Goal: Navigation & Orientation: Find specific page/section

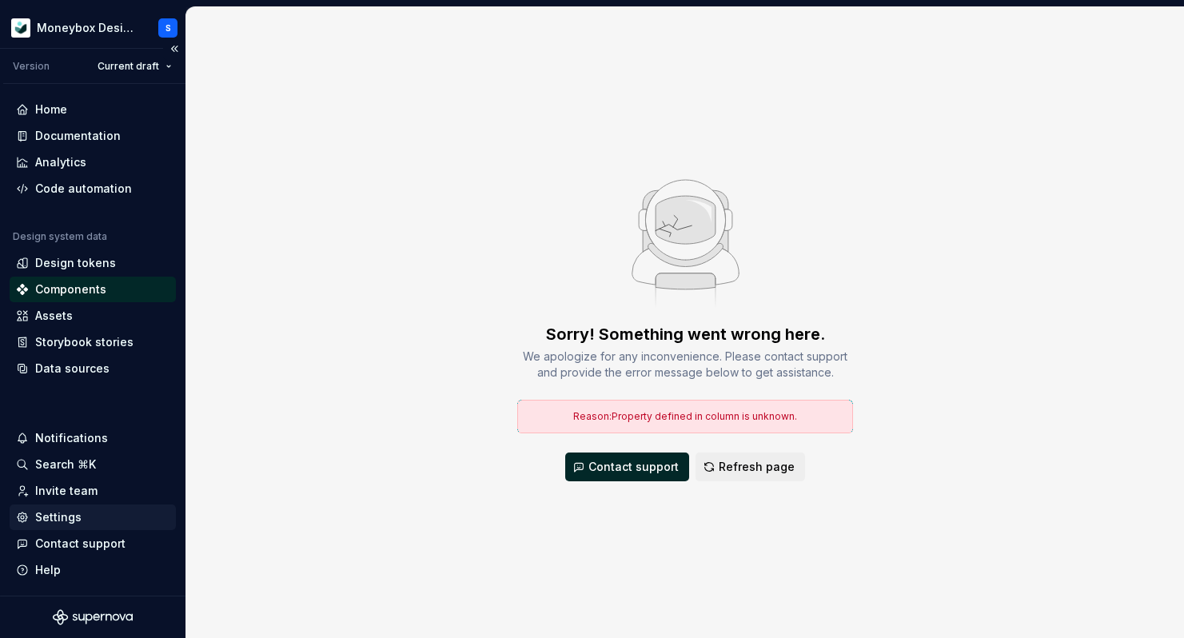
click at [106, 504] on div "Settings" at bounding box center [93, 517] width 166 height 26
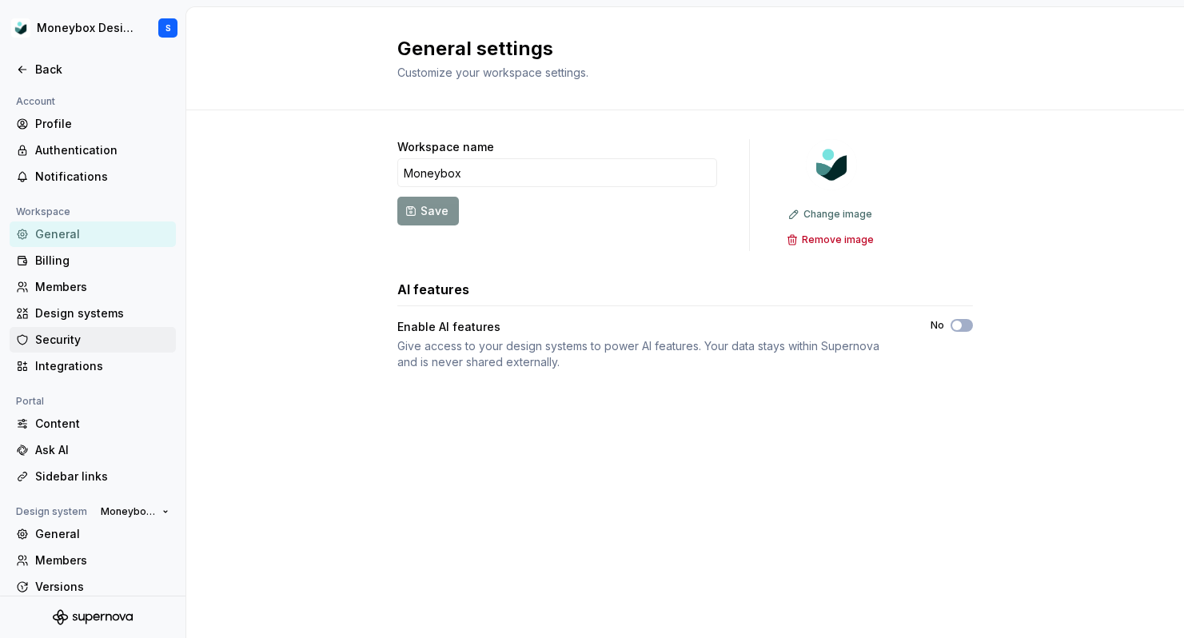
click at [90, 341] on div "Security" at bounding box center [102, 340] width 134 height 16
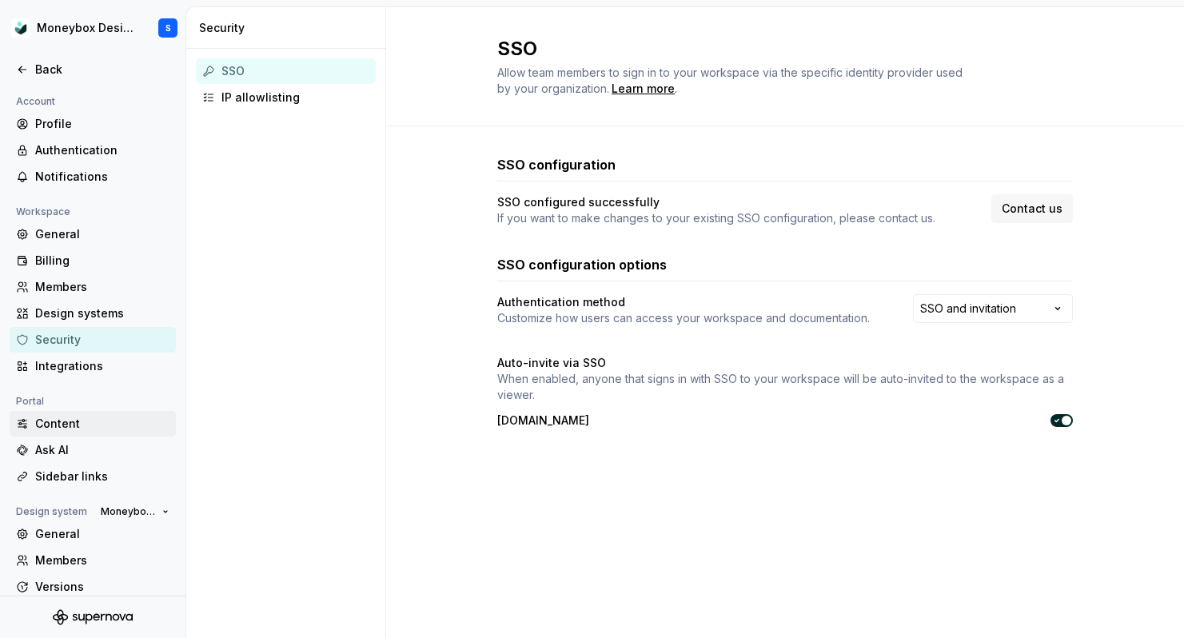
scroll to position [66, 0]
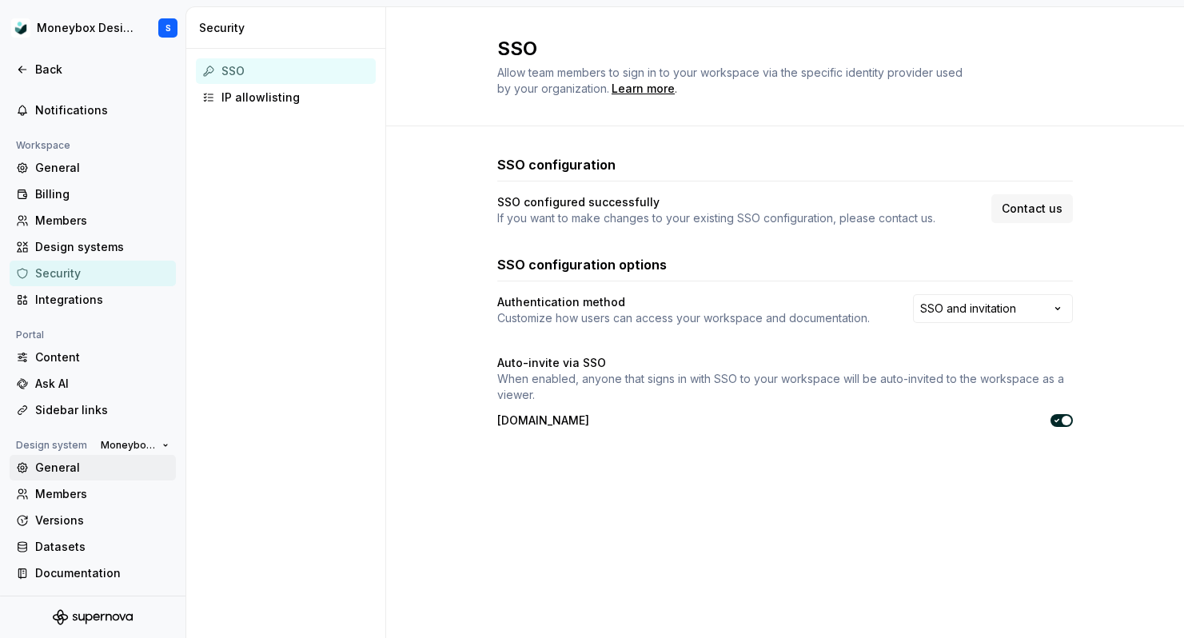
click at [107, 460] on div "General" at bounding box center [102, 468] width 134 height 16
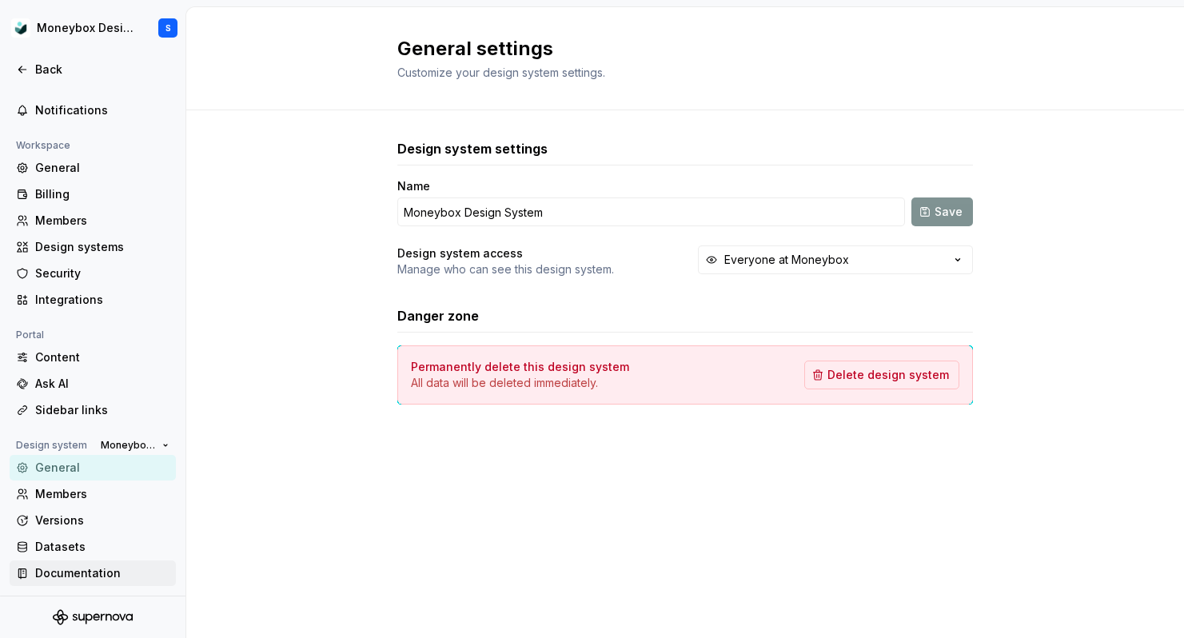
click at [114, 566] on div "Documentation" at bounding box center [102, 573] width 134 height 16
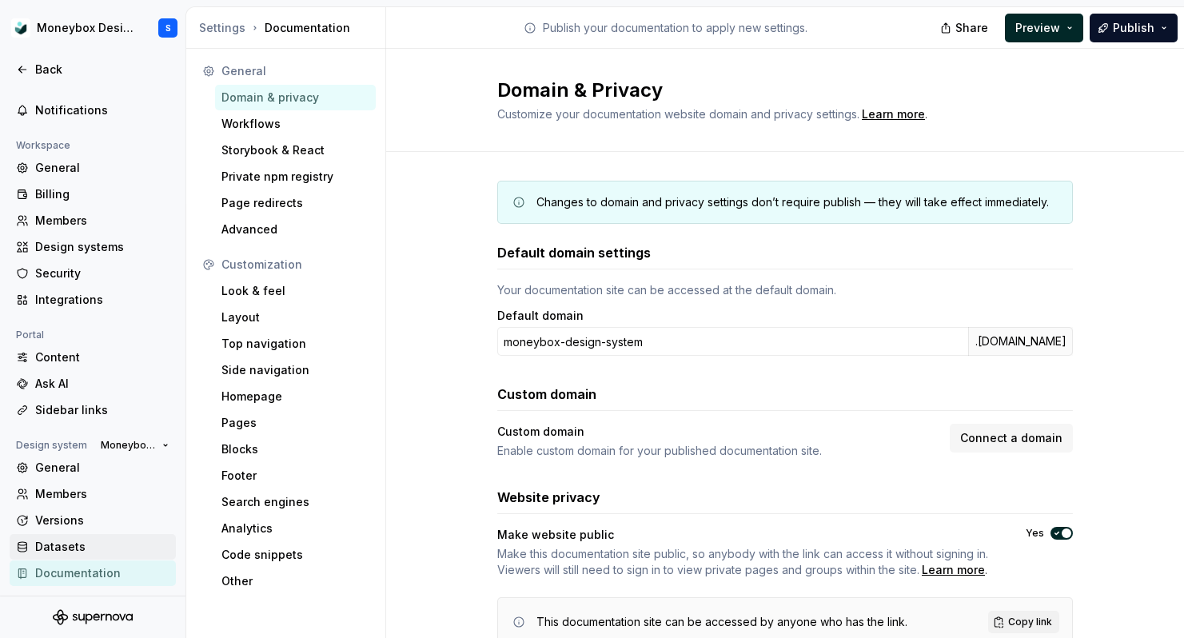
click at [81, 549] on div "Datasets" at bounding box center [102, 547] width 134 height 16
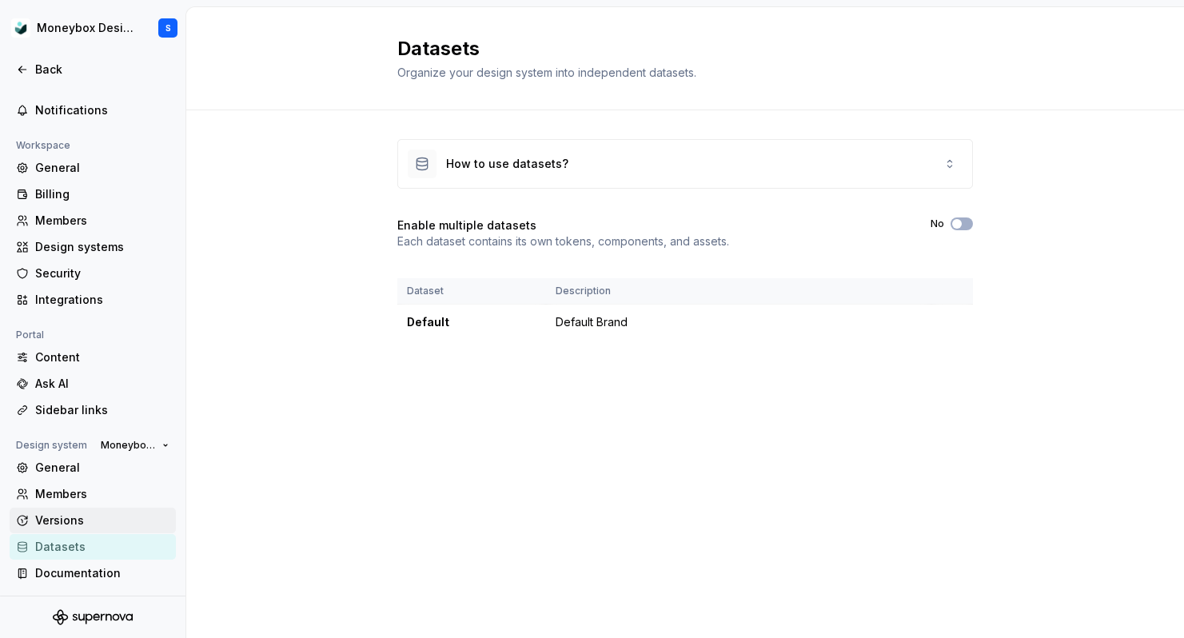
click at [87, 524] on div "Versions" at bounding box center [102, 520] width 134 height 16
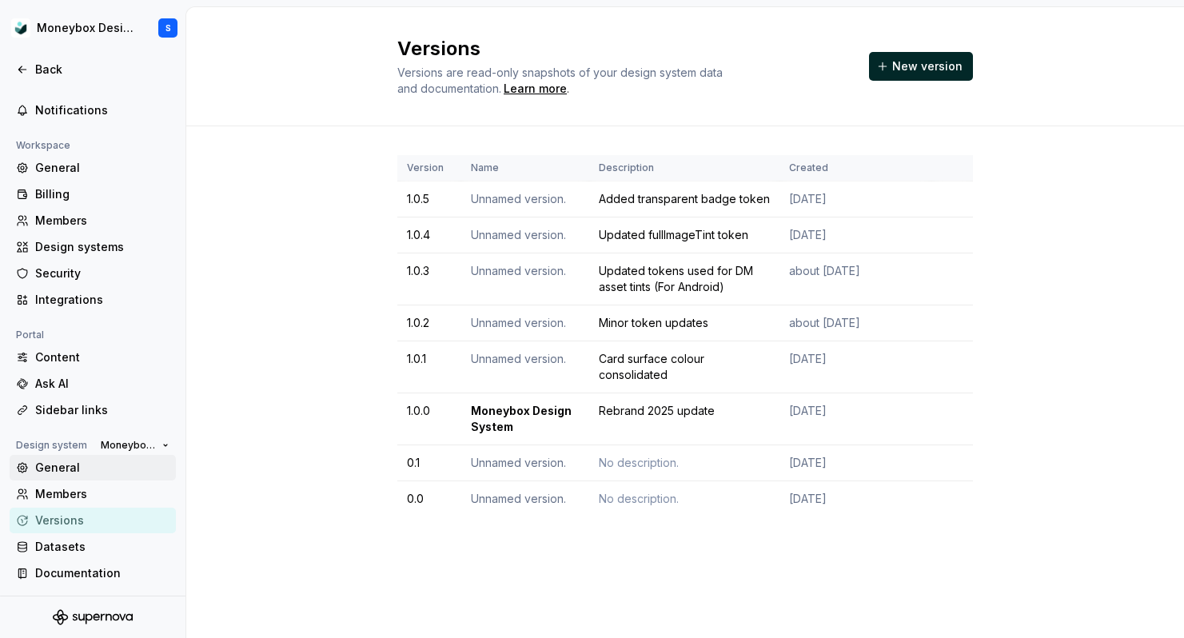
click at [115, 472] on div "General" at bounding box center [102, 468] width 134 height 16
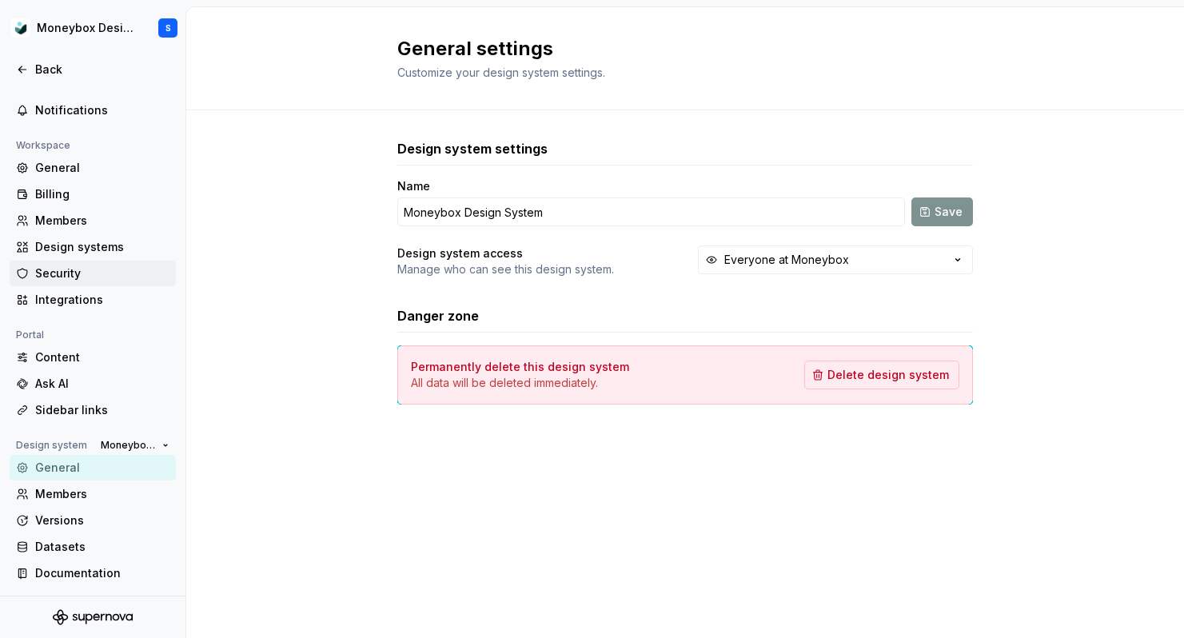
click at [119, 281] on div "Security" at bounding box center [102, 273] width 134 height 16
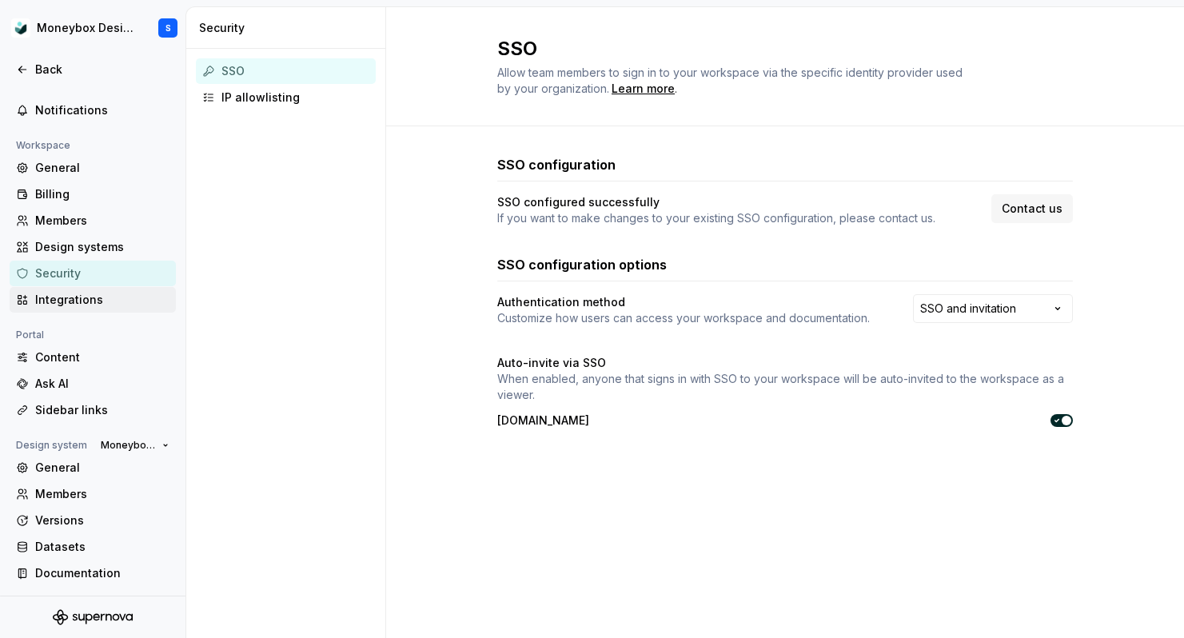
click at [119, 305] on div "Integrations" at bounding box center [102, 300] width 134 height 16
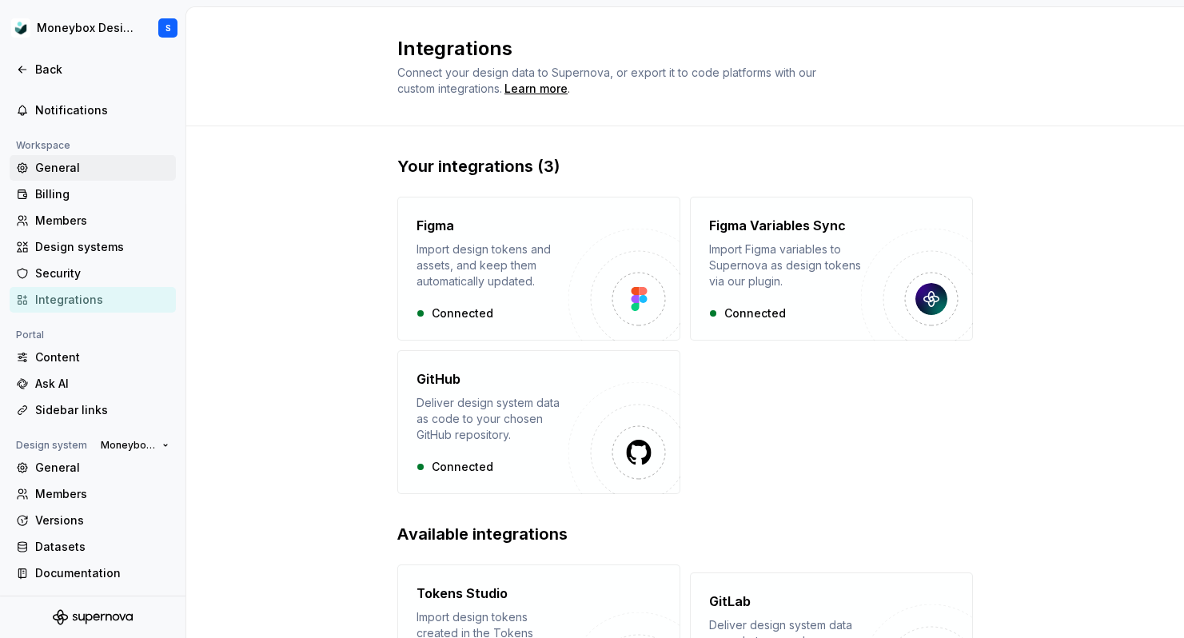
click at [105, 167] on div "General" at bounding box center [102, 168] width 134 height 16
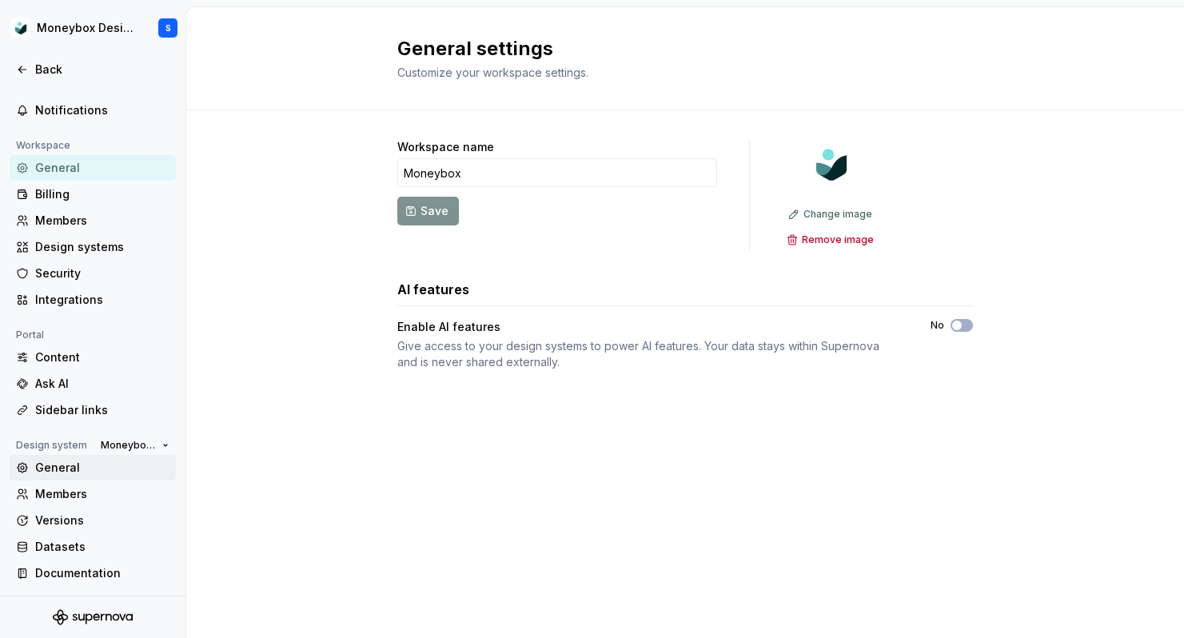
click at [119, 465] on div "General" at bounding box center [102, 468] width 134 height 16
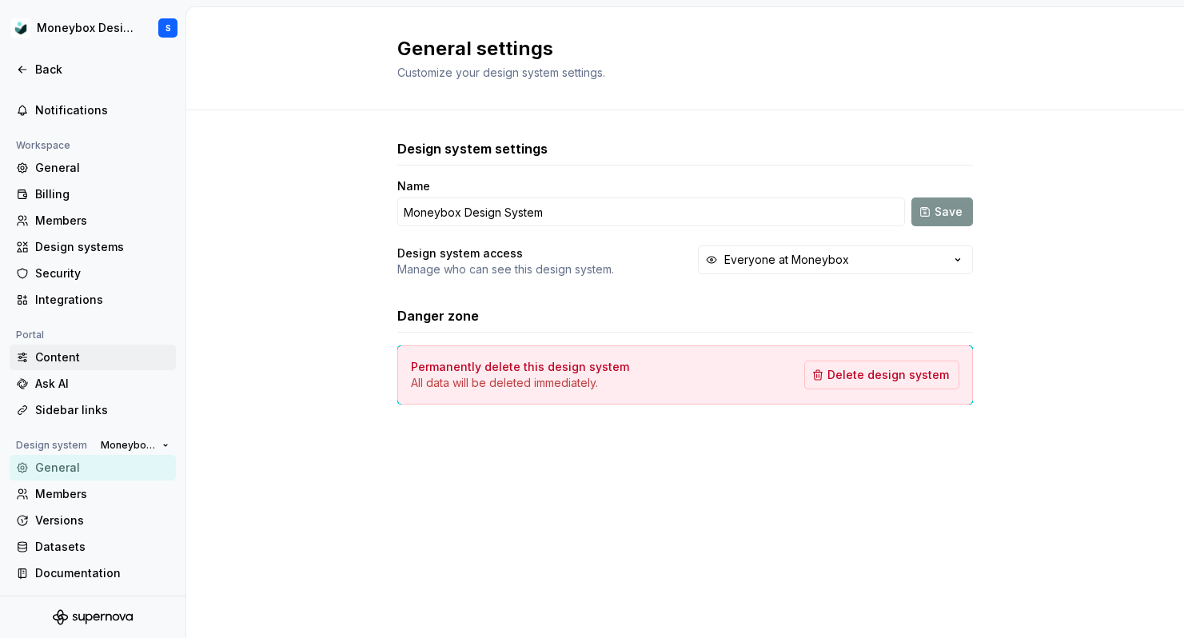
click at [128, 357] on div "Content" at bounding box center [102, 357] width 134 height 16
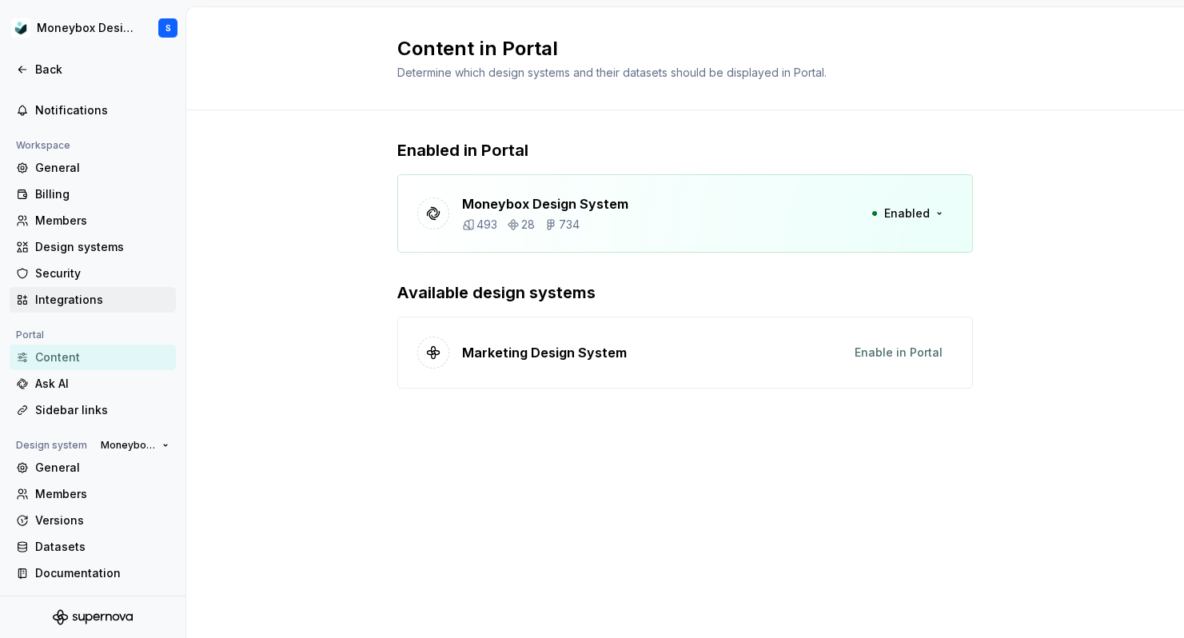
click at [91, 293] on div "Integrations" at bounding box center [102, 300] width 134 height 16
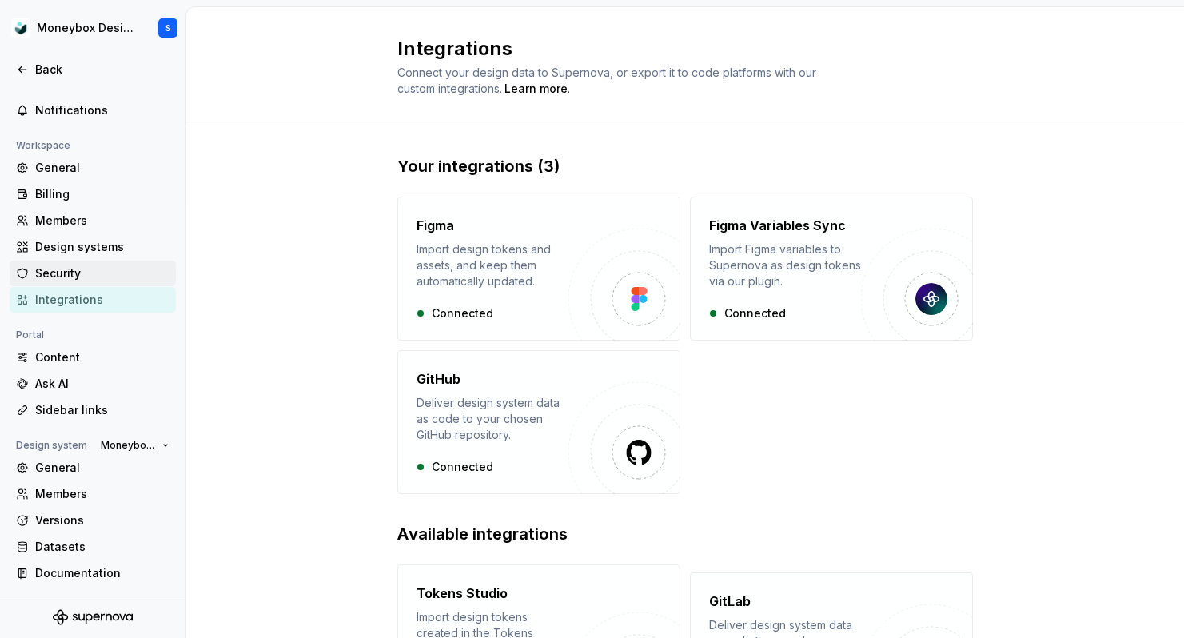
click at [92, 277] on div "Security" at bounding box center [102, 273] width 134 height 16
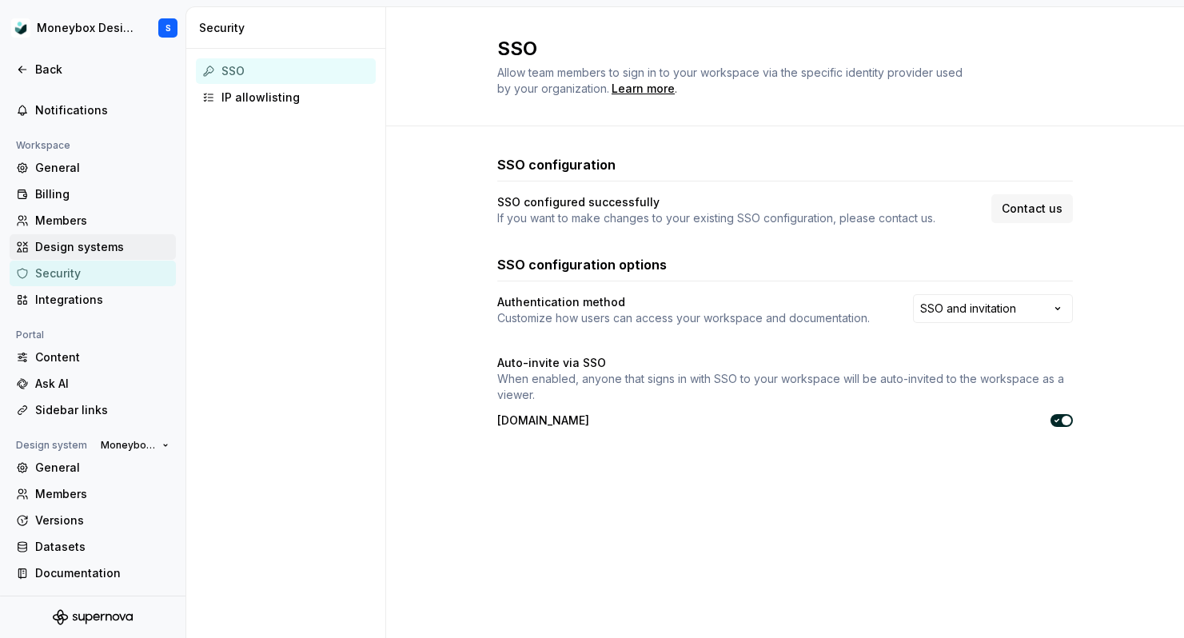
click at [98, 247] on div "Design systems" at bounding box center [102, 247] width 134 height 16
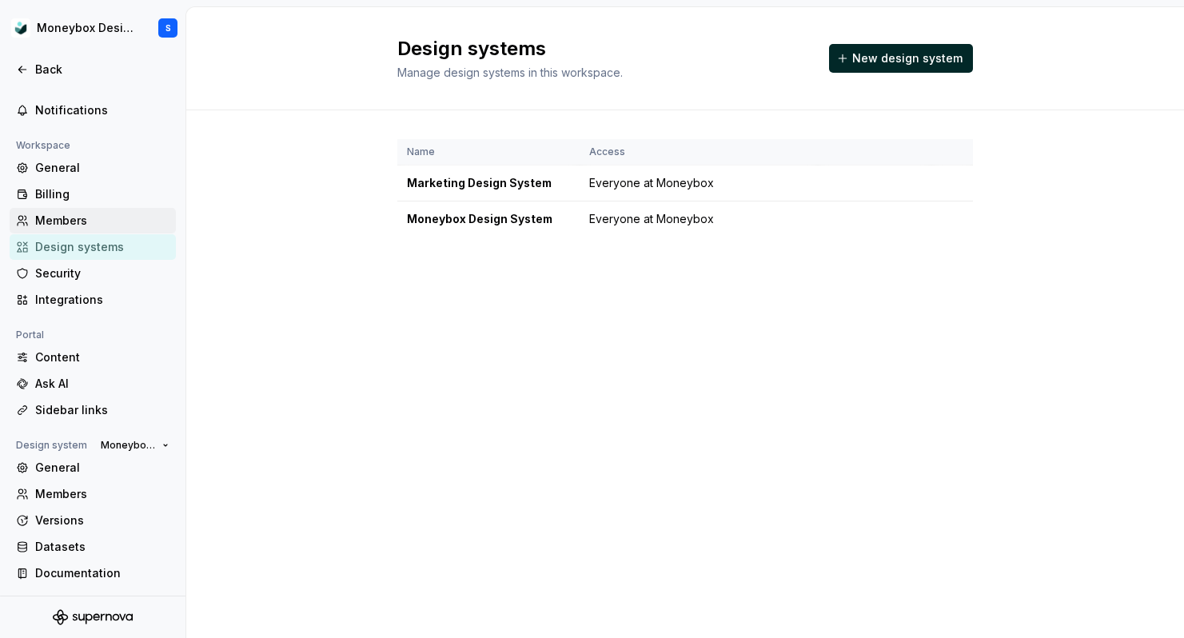
click at [102, 217] on div "Members" at bounding box center [102, 221] width 134 height 16
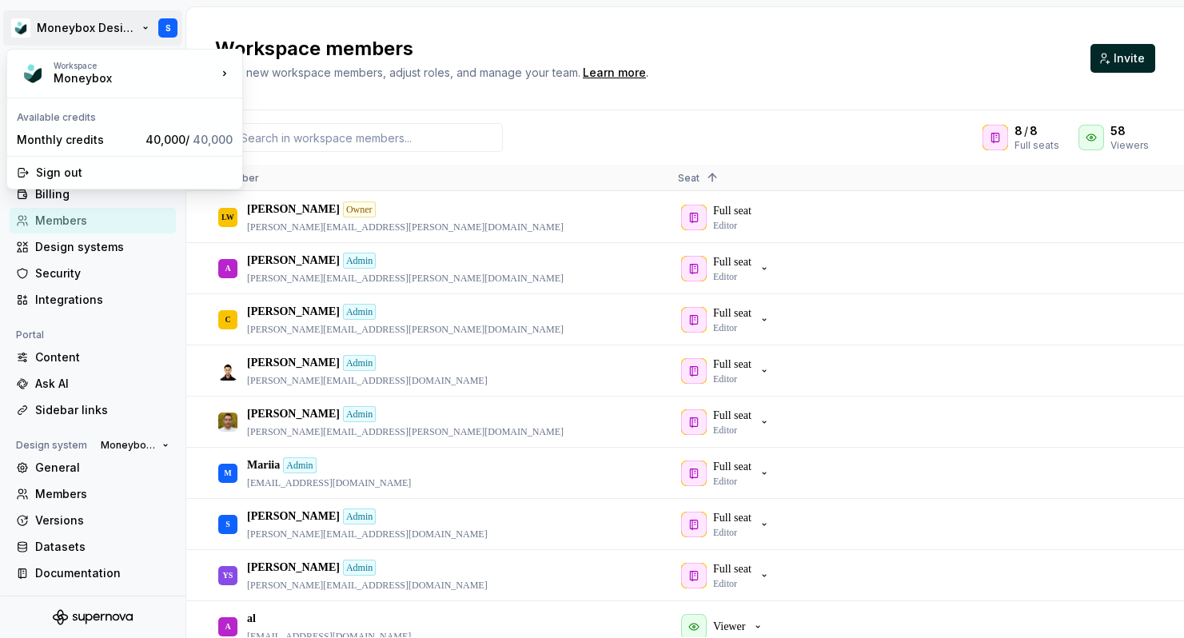
click at [83, 25] on html "Moneybox Design System S Back Account Profile Authentication Notifications Work…" at bounding box center [592, 319] width 1184 height 638
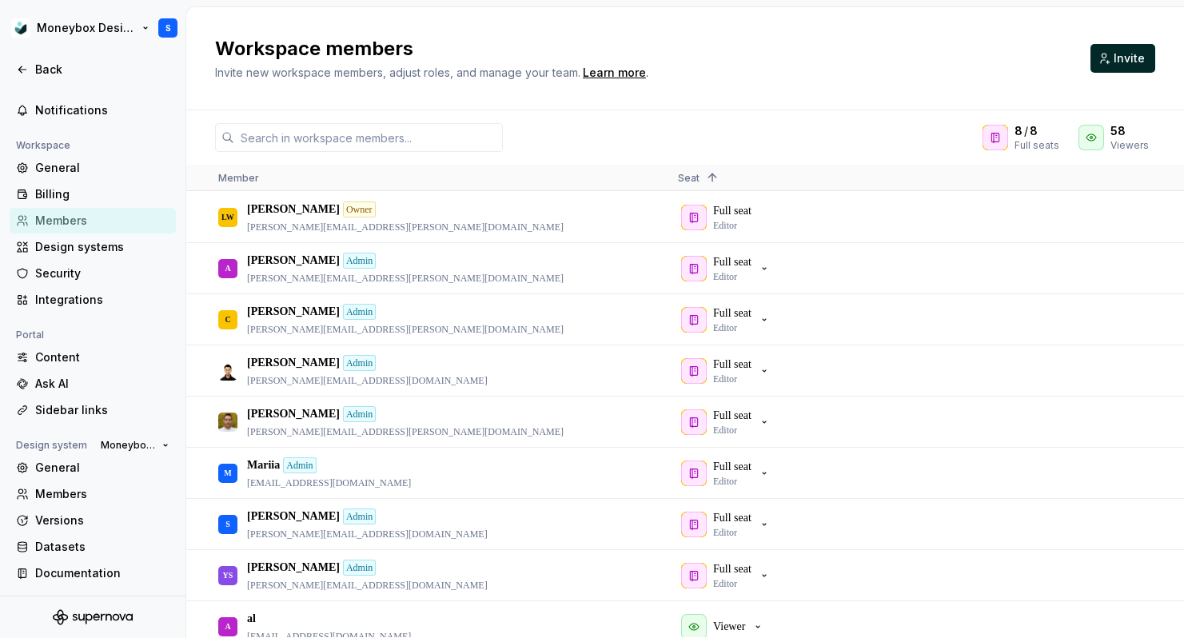
click at [122, 30] on html "Moneybox Design System S Back Account Profile Authentication Notifications Work…" at bounding box center [592, 319] width 1184 height 638
click at [98, 519] on div "Versions" at bounding box center [102, 520] width 134 height 16
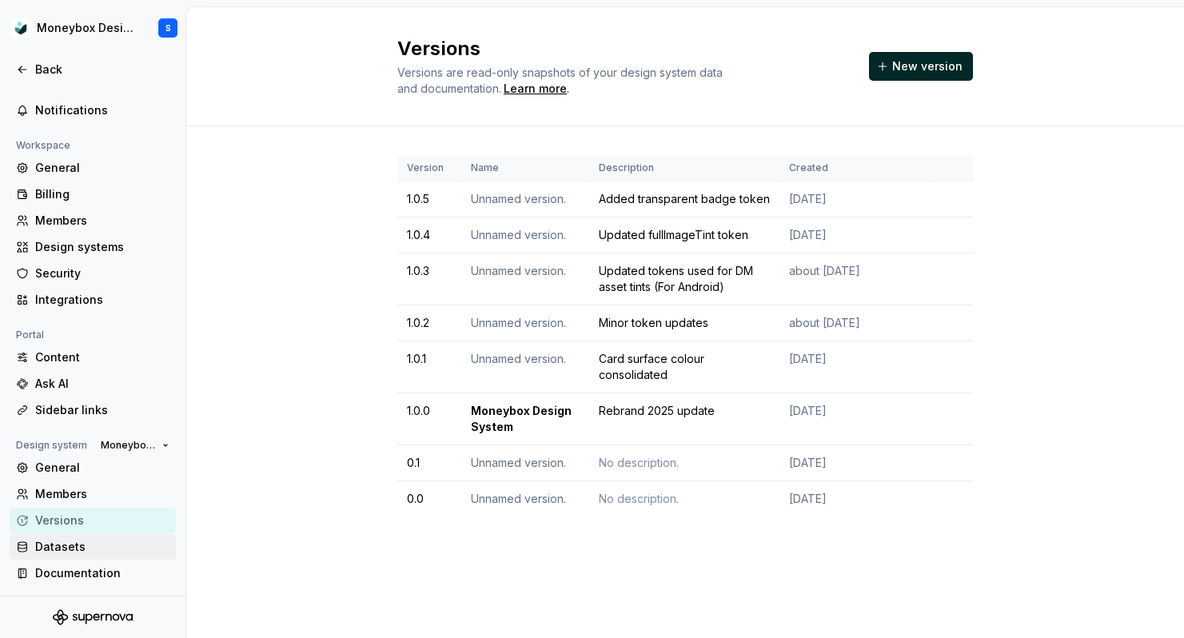
click at [100, 547] on div "Datasets" at bounding box center [102, 547] width 134 height 16
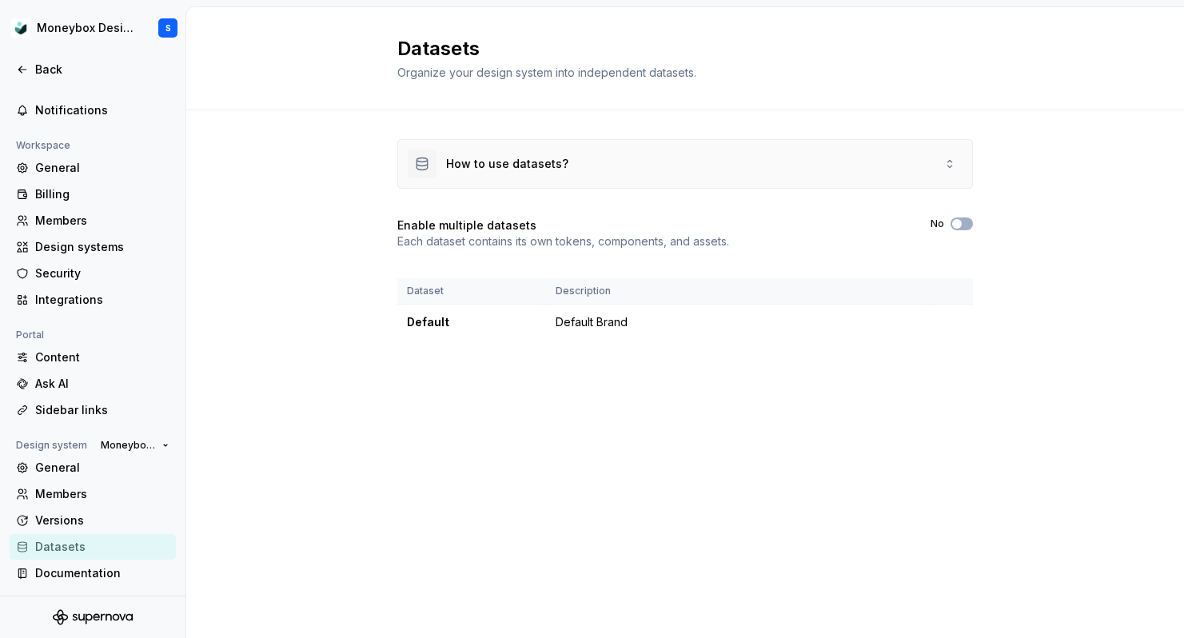
click at [584, 169] on div "How to use datasets?" at bounding box center [685, 164] width 574 height 48
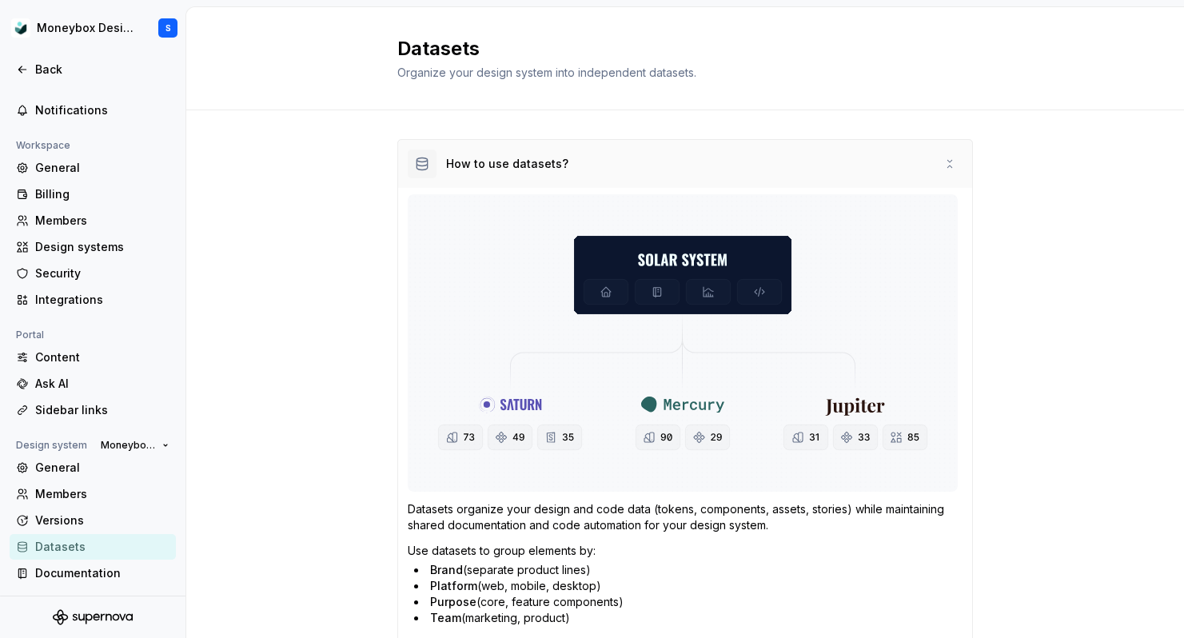
click at [584, 162] on div "How to use datasets?" at bounding box center [685, 164] width 574 height 48
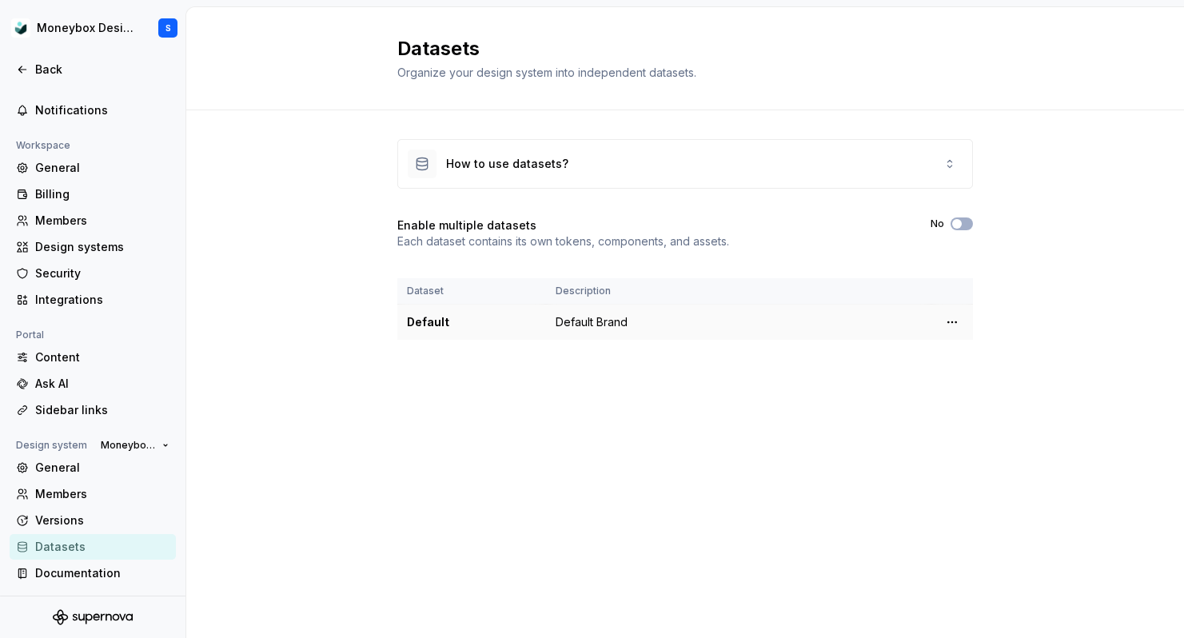
click at [573, 328] on td "Default Brand" at bounding box center [738, 323] width 385 height 36
click at [952, 320] on html "Moneybox Design System S Back Account Profile Authentication Notifications Work…" at bounding box center [592, 319] width 1184 height 638
click at [977, 349] on div "Edit details" at bounding box center [1023, 353] width 104 height 16
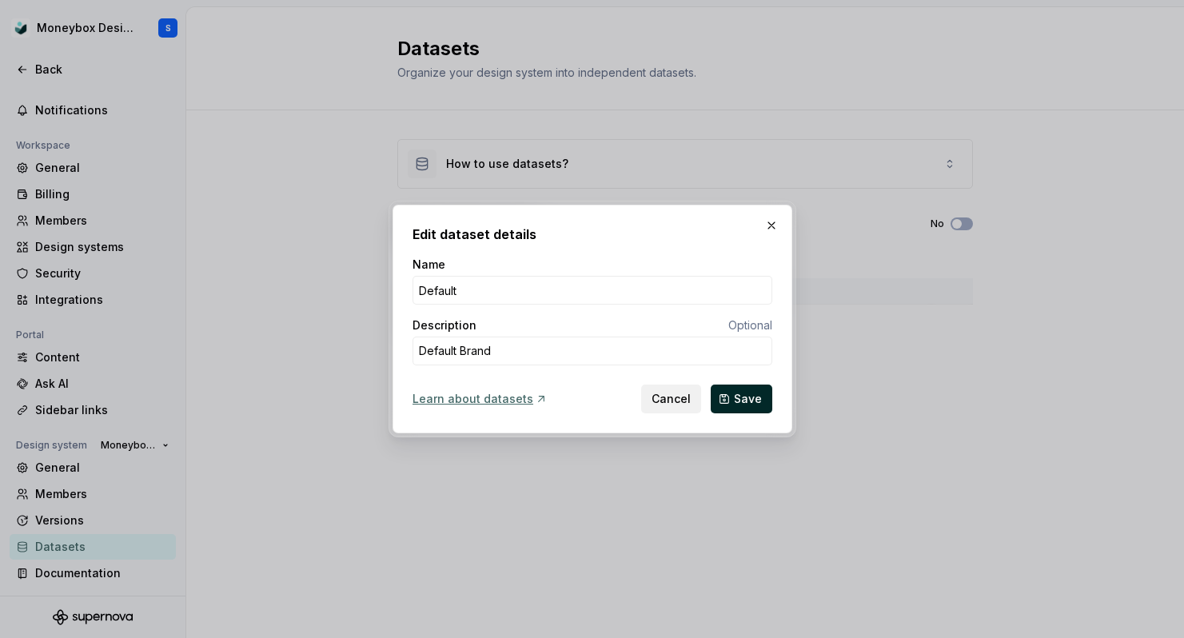
click at [684, 402] on span "Cancel" at bounding box center [671, 399] width 39 height 16
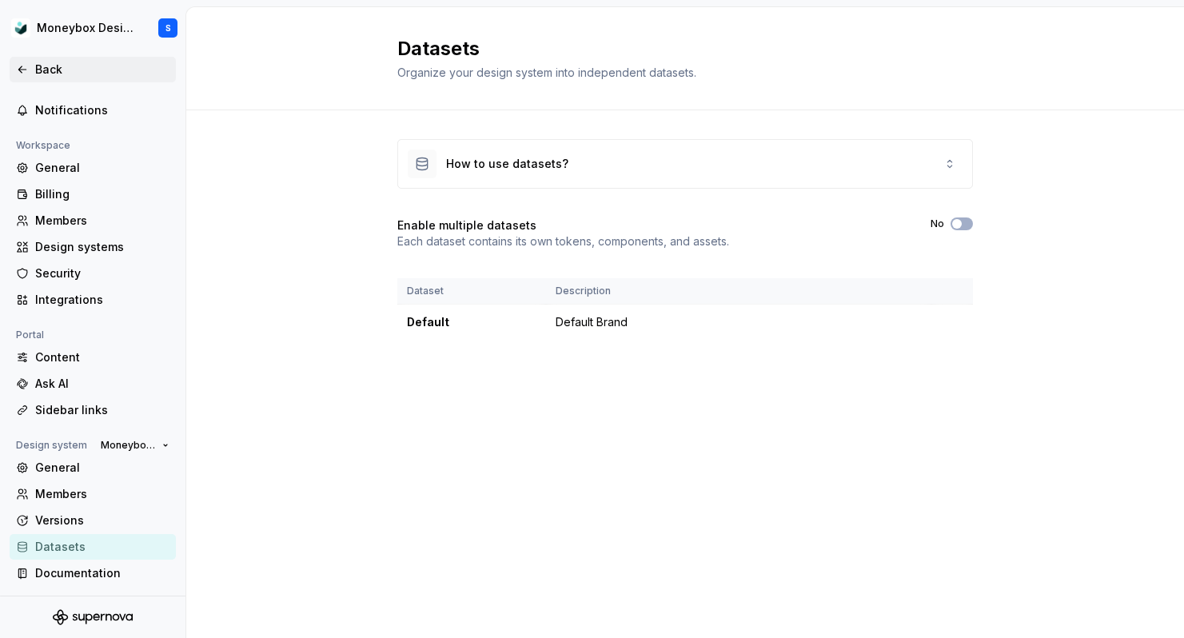
click at [35, 72] on div "Back" at bounding box center [102, 70] width 134 height 16
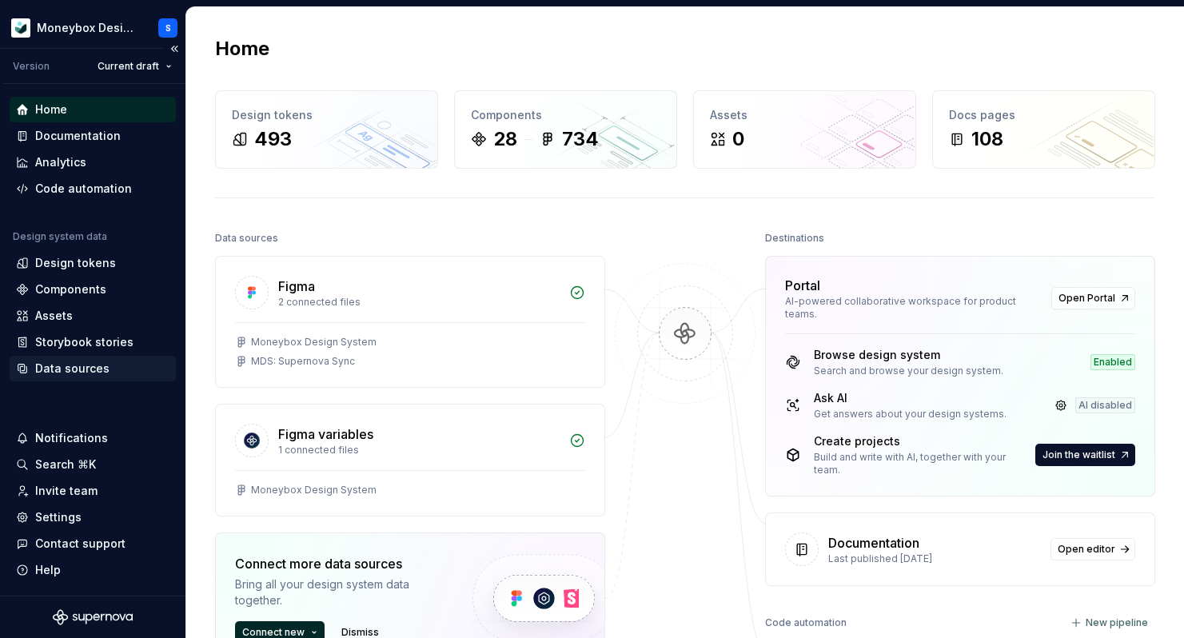
click at [118, 373] on div "Data sources" at bounding box center [92, 369] width 153 height 16
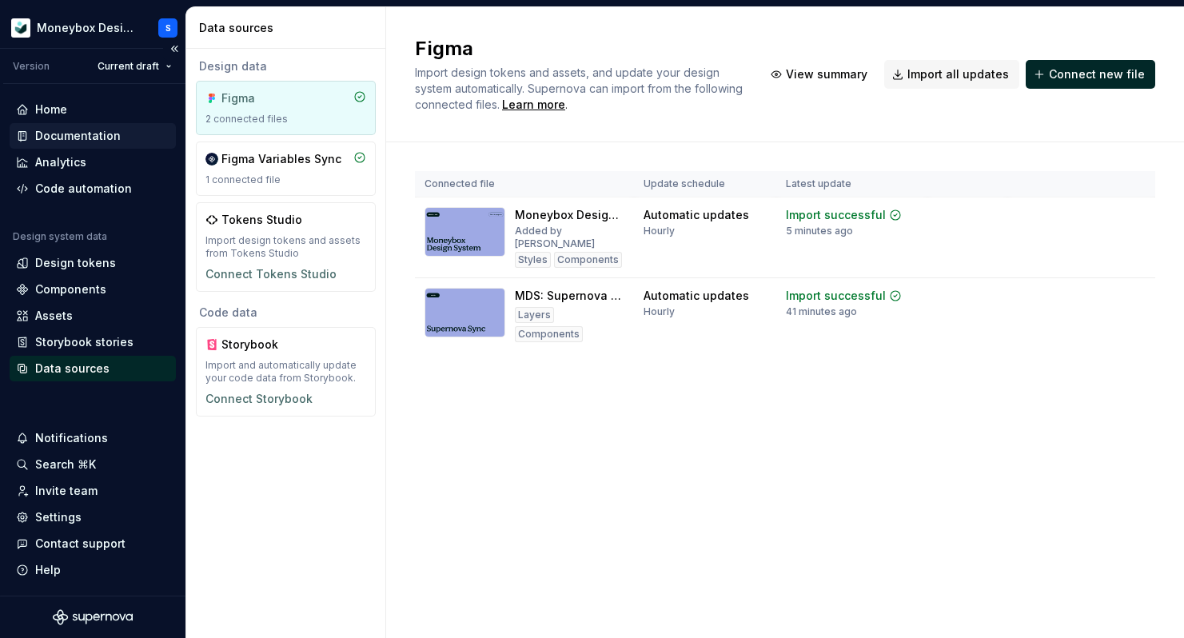
click at [130, 125] on div "Documentation" at bounding box center [93, 136] width 166 height 26
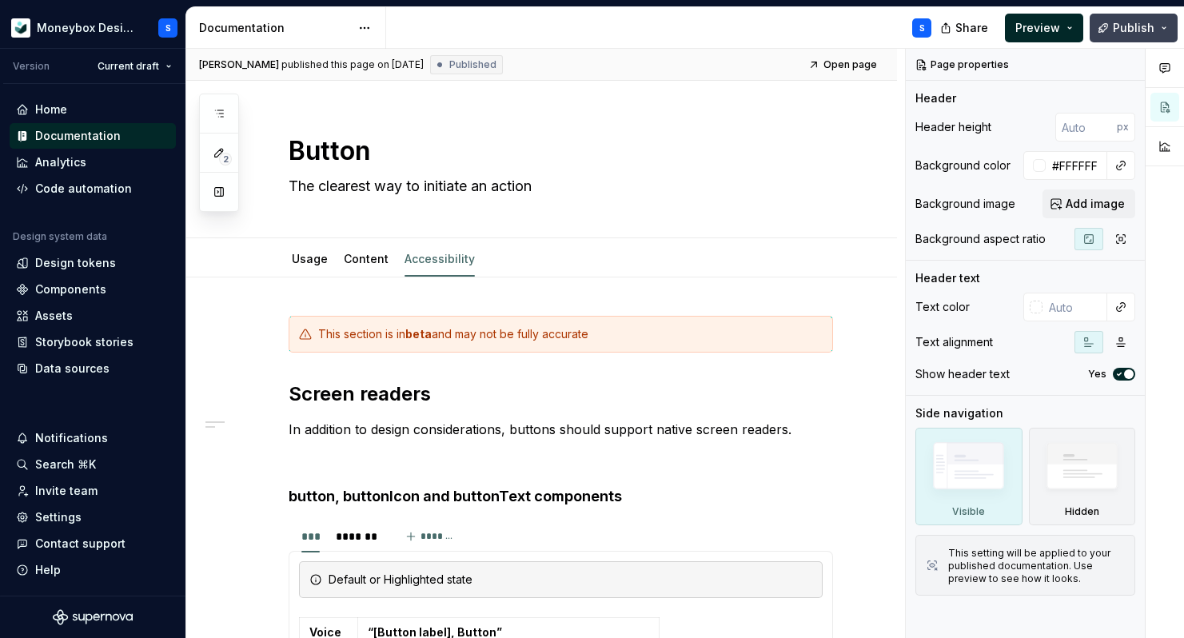
click at [1167, 32] on button "Publish" at bounding box center [1134, 28] width 88 height 29
click at [970, 27] on span "Share" at bounding box center [971, 28] width 33 height 16
click at [800, 24] on div "S" at bounding box center [665, 28] width 558 height 42
click at [369, 31] on html "Moneybox Design System S Version Current draft Home Documentation Analytics Cod…" at bounding box center [592, 319] width 1184 height 638
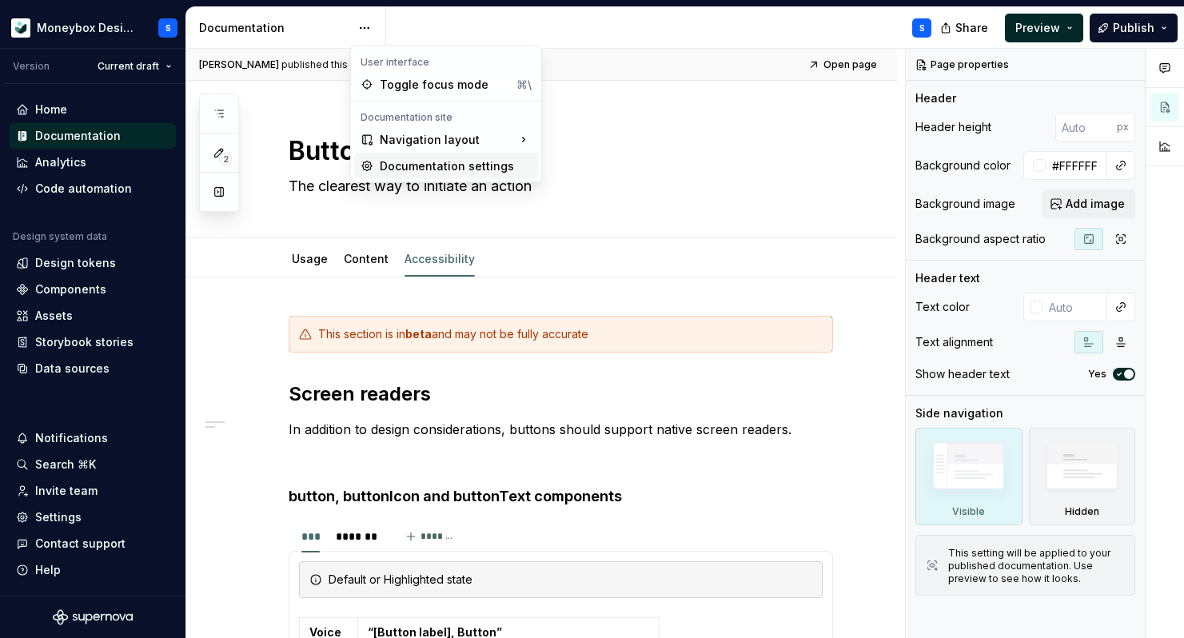
click at [444, 167] on div "Documentation settings" at bounding box center [456, 166] width 152 height 16
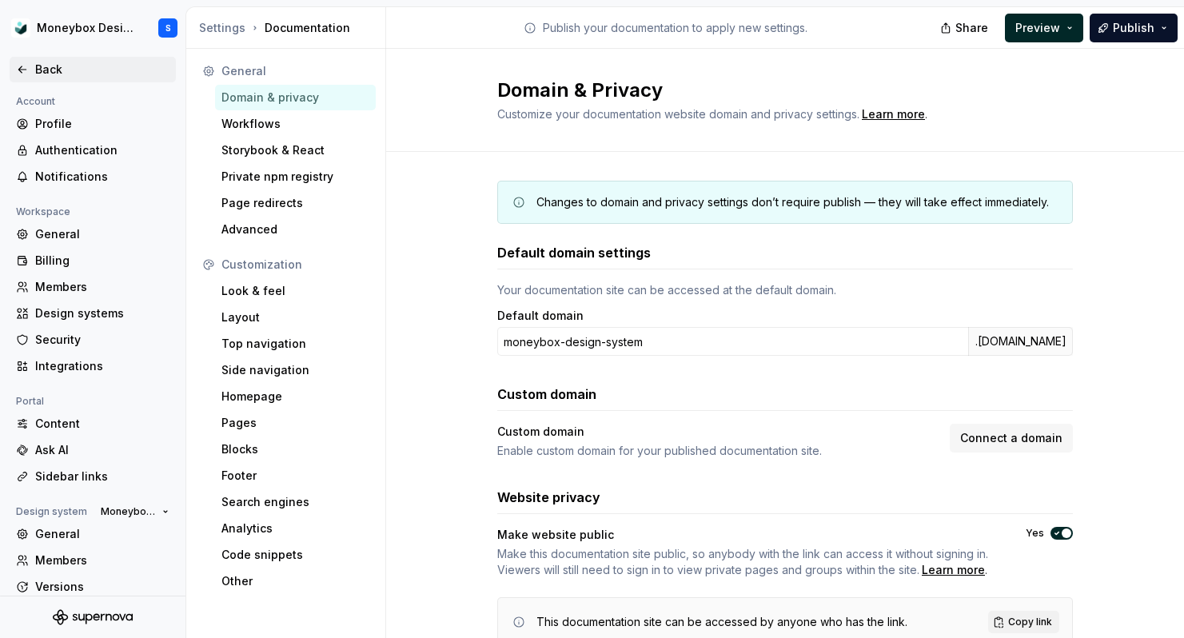
click at [23, 66] on icon at bounding box center [22, 69] width 13 height 13
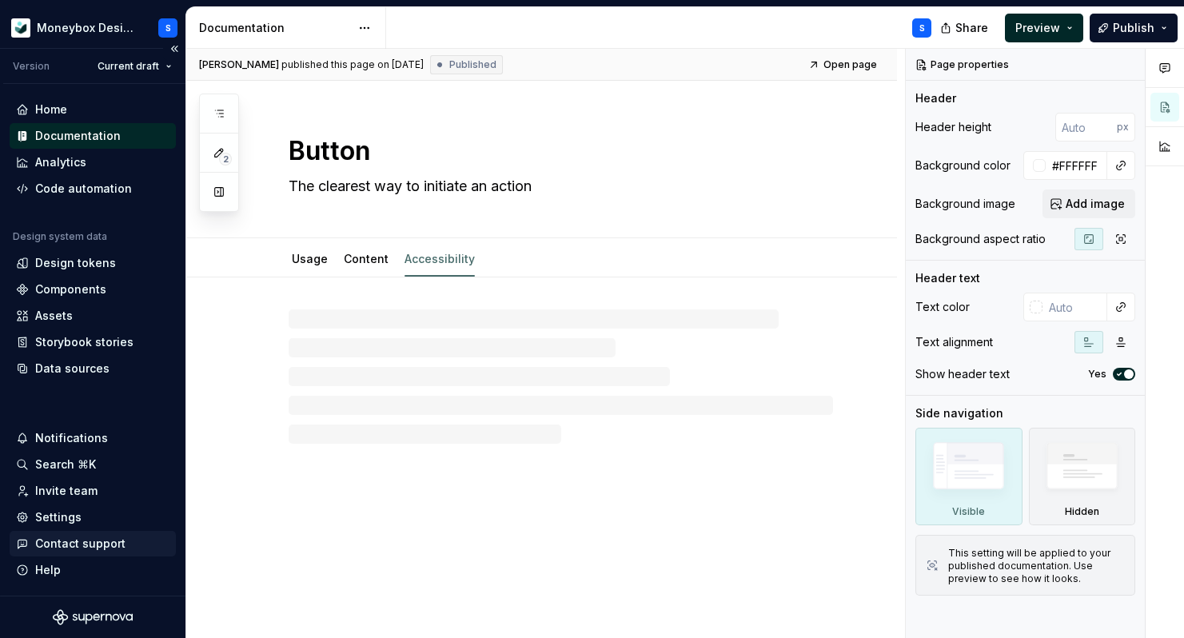
type textarea "*"
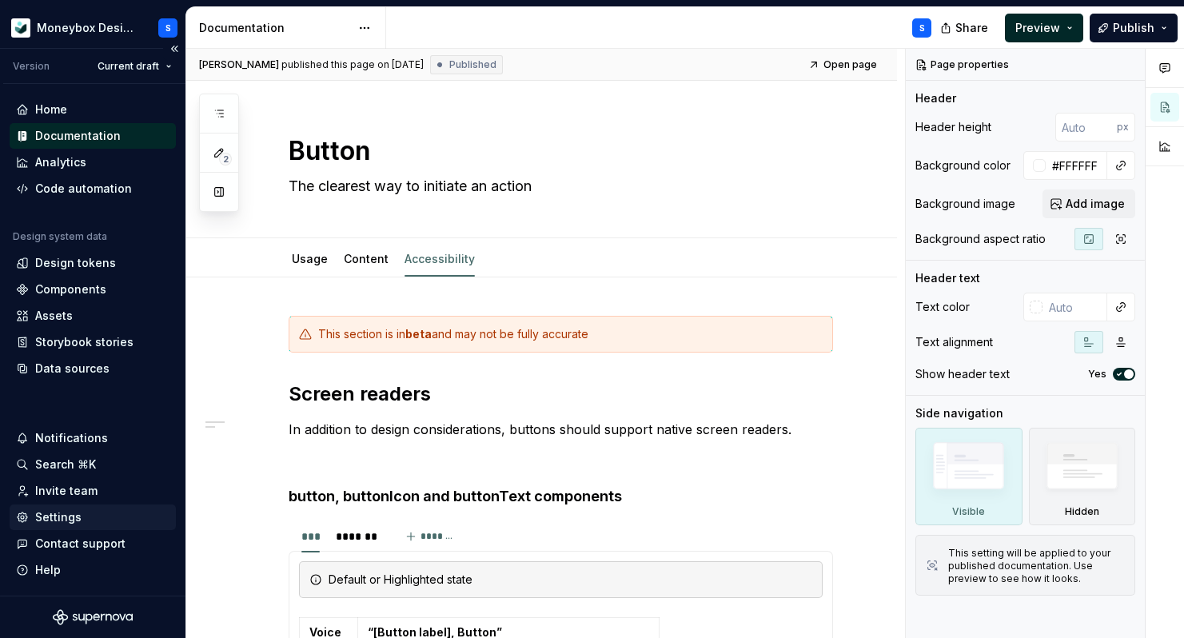
click at [90, 515] on div "Settings" at bounding box center [92, 517] width 153 height 16
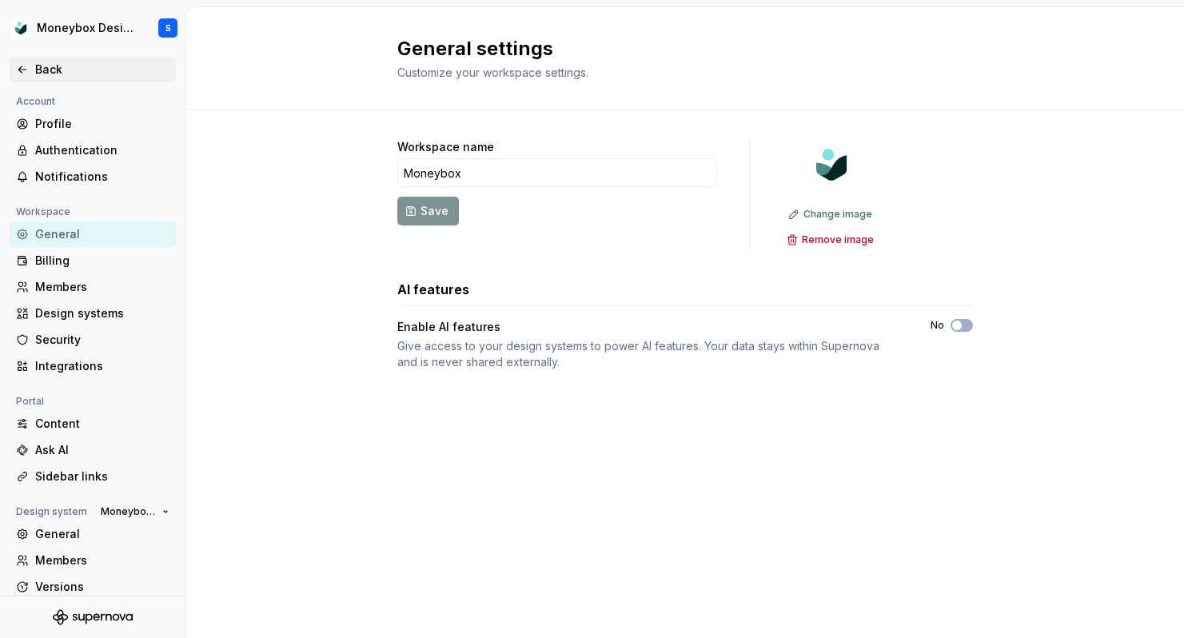
click at [30, 73] on div "Back" at bounding box center [92, 70] width 153 height 16
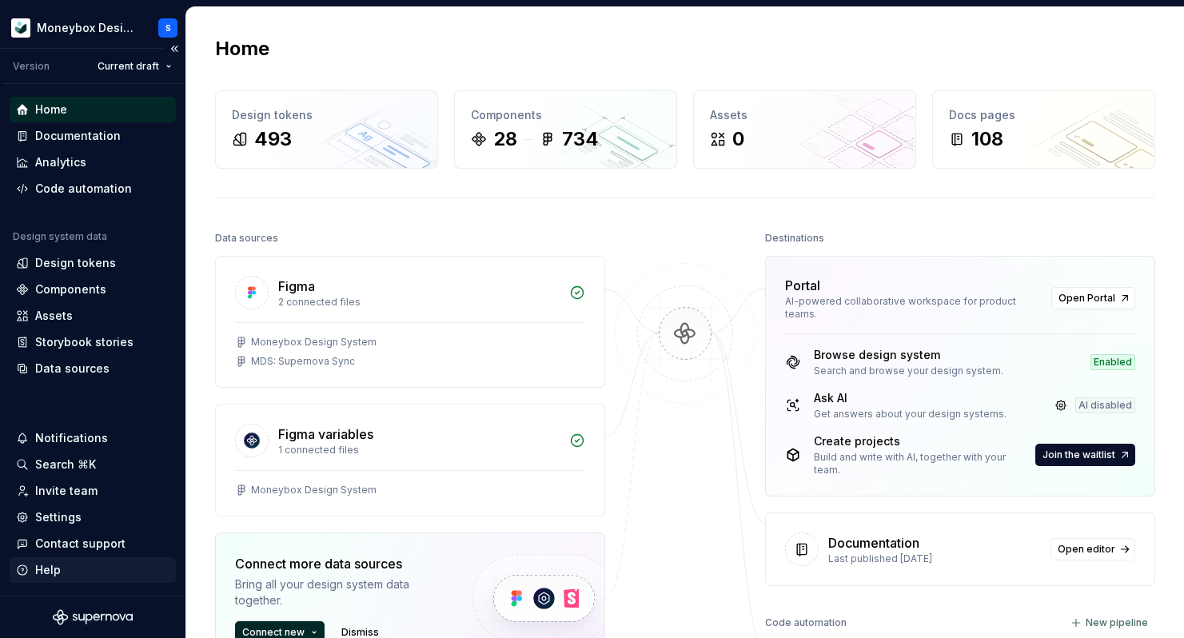
click at [77, 572] on div "Help" at bounding box center [92, 570] width 153 height 16
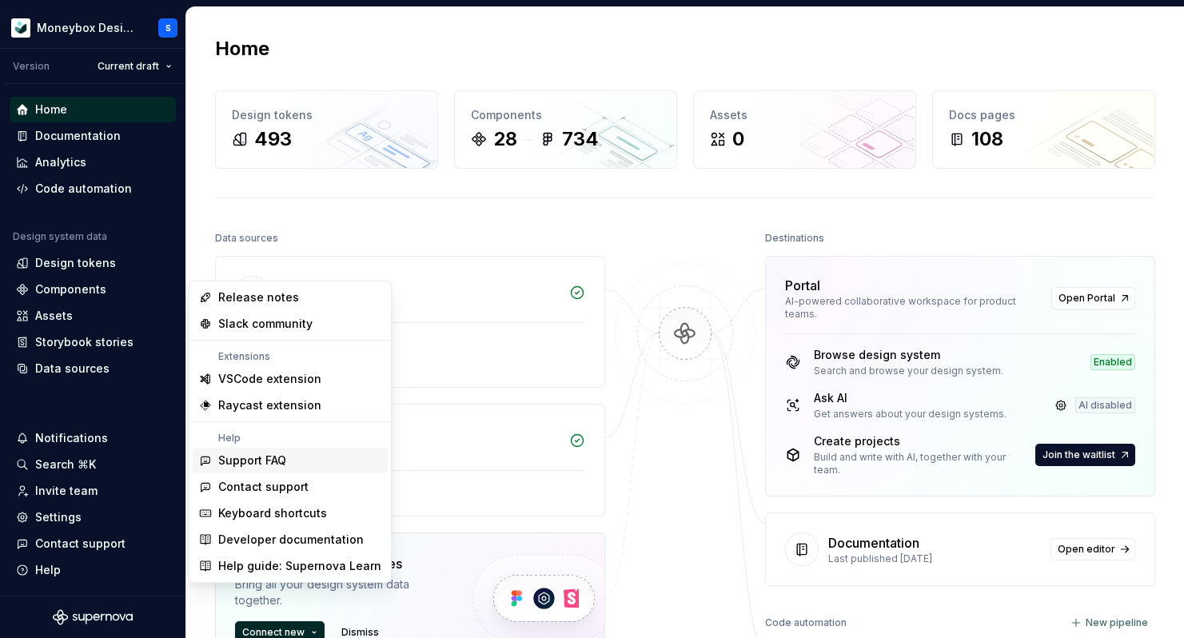
click at [285, 456] on div "Support FAQ" at bounding box center [252, 460] width 68 height 16
